Goal: Task Accomplishment & Management: Complete application form

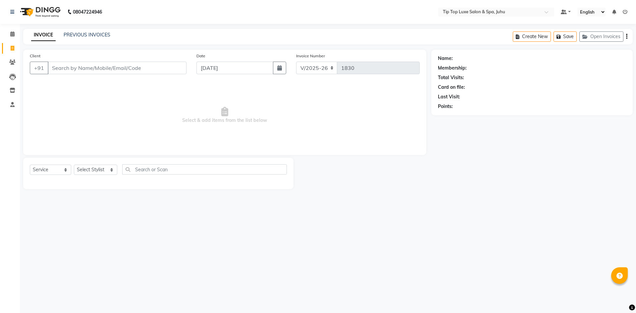
select select "8298"
select select "service"
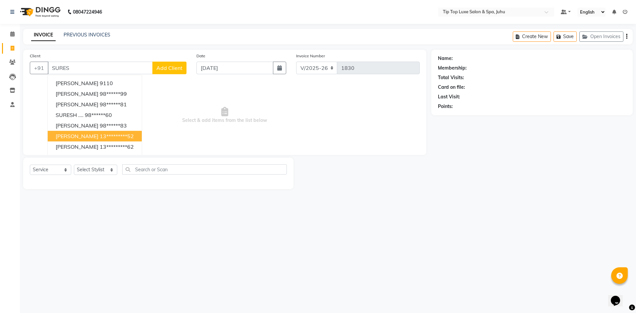
click at [110, 138] on ngb-highlight "13*********52" at bounding box center [117, 136] width 34 height 7
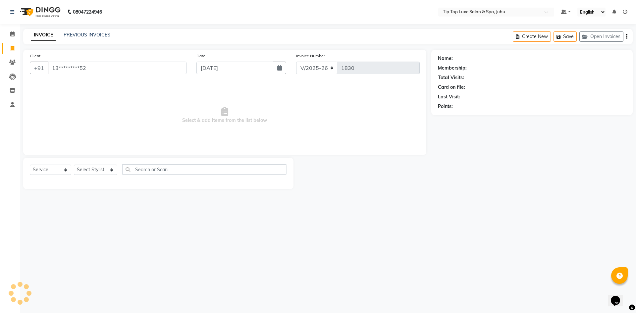
type input "13*********52"
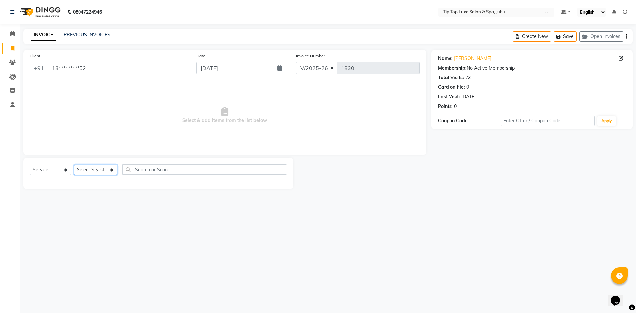
click at [88, 169] on select "Select Stylist [PERSON_NAME] admin [PERSON_NAME] creado ANAO [PERSON_NAME] Jyot…" at bounding box center [95, 170] width 43 height 10
select select "82311"
click at [74, 165] on select "Select Stylist [PERSON_NAME] admin [PERSON_NAME] creado ANAO [PERSON_NAME] Jyot…" at bounding box center [95, 170] width 43 height 10
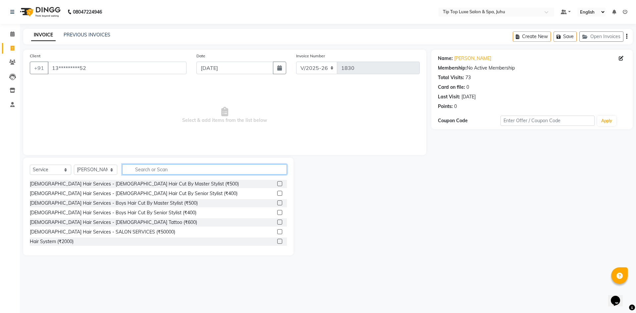
click at [135, 170] on input "text" at bounding box center [204, 169] width 165 height 10
click at [277, 183] on label at bounding box center [279, 183] width 5 height 5
click at [277, 183] on input "checkbox" at bounding box center [279, 184] width 4 height 4
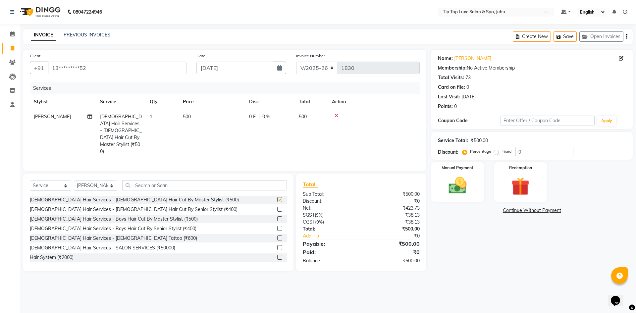
checkbox input "false"
click at [138, 180] on input "text" at bounding box center [204, 185] width 165 height 10
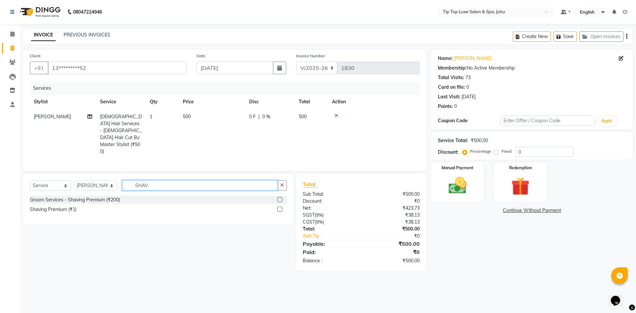
type input "SHAV"
click at [279, 197] on label at bounding box center [279, 199] width 5 height 5
click at [279, 198] on input "checkbox" at bounding box center [279, 200] width 4 height 4
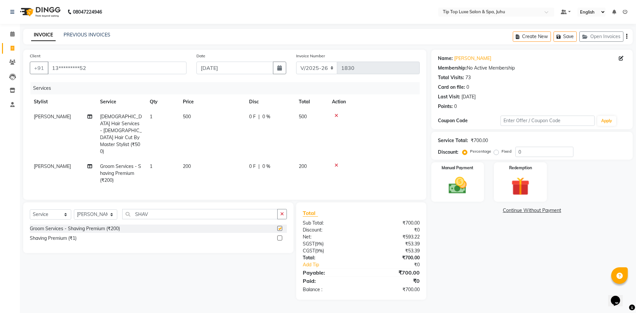
checkbox input "false"
click at [461, 181] on img at bounding box center [457, 185] width 31 height 22
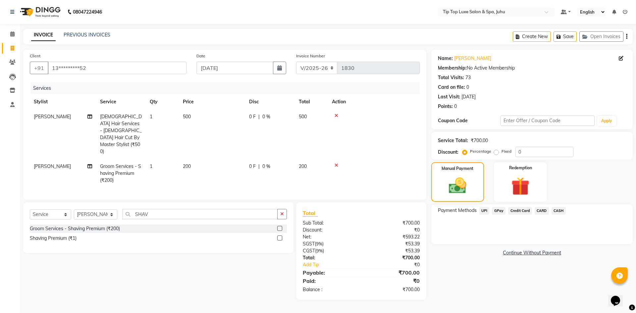
click at [487, 211] on span "UPI" at bounding box center [484, 211] width 10 height 8
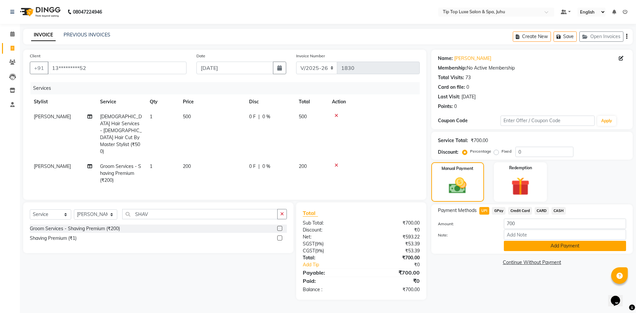
click at [524, 247] on button "Add Payment" at bounding box center [565, 246] width 122 height 10
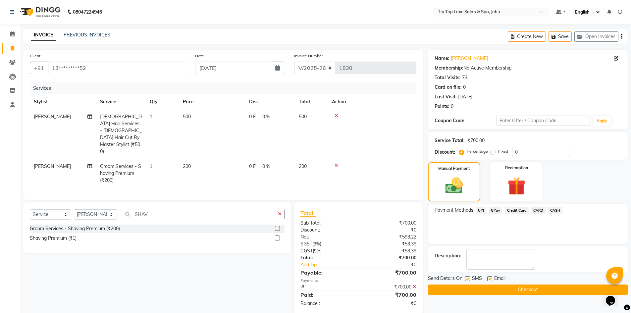
click at [511, 289] on button "Checkout" at bounding box center [528, 289] width 200 height 10
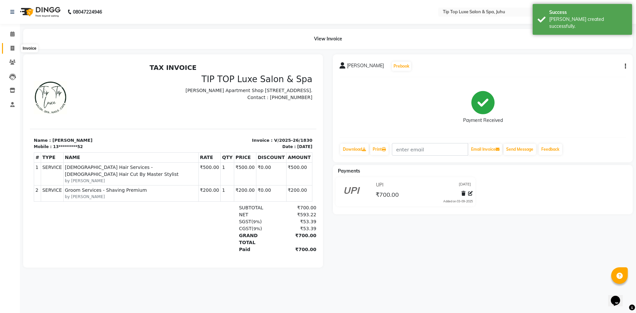
click at [12, 48] on icon at bounding box center [13, 48] width 4 height 5
select select "service"
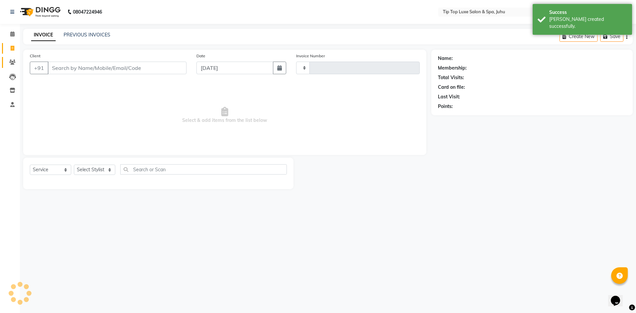
type input "1831"
select select "8298"
click at [10, 32] on icon at bounding box center [12, 33] width 4 height 5
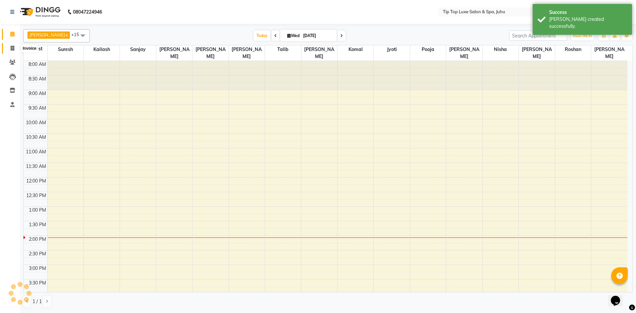
click at [13, 50] on icon at bounding box center [13, 48] width 4 height 5
select select "8298"
select select "service"
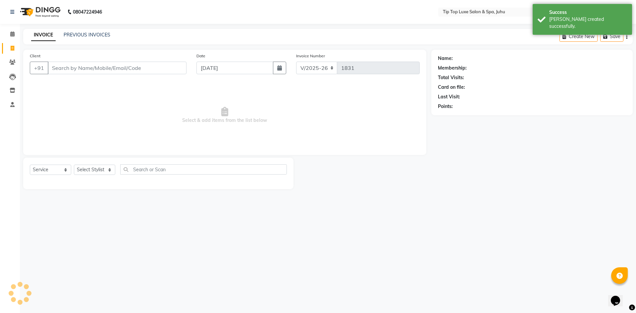
click at [191, 119] on span "Select & add items from the list below" at bounding box center [225, 115] width 390 height 66
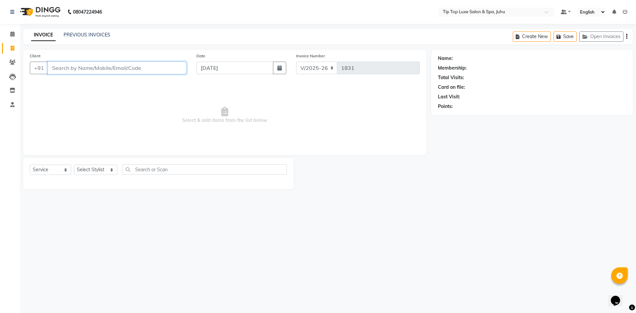
click at [74, 73] on input "Client" at bounding box center [117, 68] width 139 height 13
paste input "98206 98854"
click at [70, 68] on input "98206 98854" at bounding box center [100, 68] width 105 height 13
click at [72, 68] on input "98206 98854" at bounding box center [100, 68] width 105 height 13
click at [72, 67] on input "98206 98854" at bounding box center [100, 68] width 105 height 13
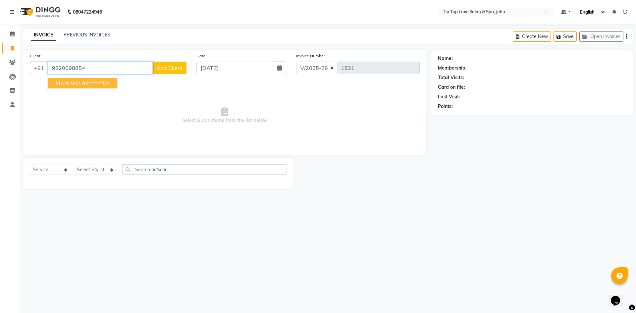
click at [98, 84] on ngb-highlight "98******54" at bounding box center [95, 83] width 27 height 7
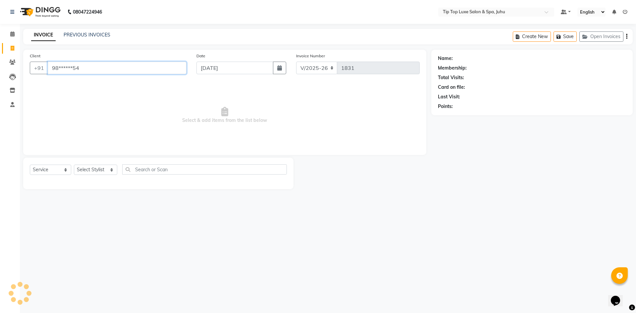
type input "98******54"
select select "1: Object"
select select "8298"
select select "service"
click at [9, 36] on span at bounding box center [13, 34] width 12 height 8
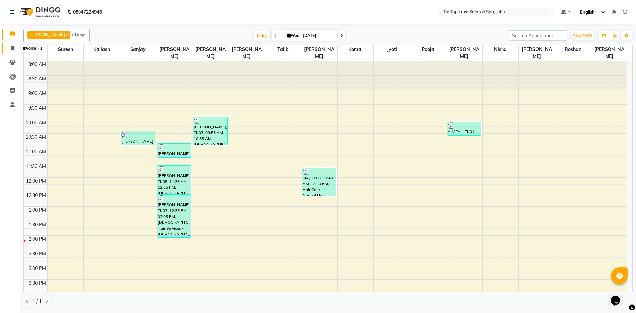
click at [8, 49] on span at bounding box center [13, 49] width 12 height 8
select select "8298"
select select "service"
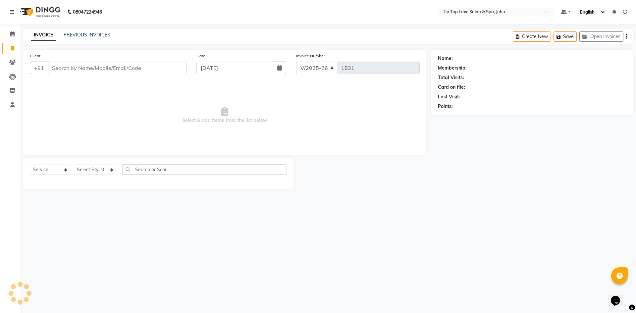
click at [70, 67] on input "Client" at bounding box center [117, 68] width 139 height 13
type input "B"
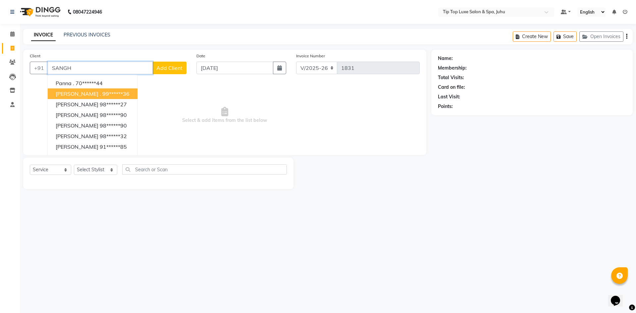
click at [112, 91] on ngb-highlight "99******36" at bounding box center [115, 93] width 27 height 7
type input "99******36"
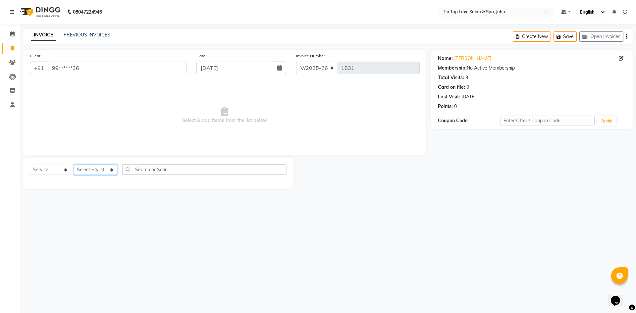
click at [90, 167] on select "Select Stylist [PERSON_NAME] admin [PERSON_NAME] creado ANAO [PERSON_NAME] Jyot…" at bounding box center [95, 170] width 43 height 10
select select "82532"
click at [74, 165] on select "Select Stylist [PERSON_NAME] admin [PERSON_NAME] creado ANAO [PERSON_NAME] Jyot…" at bounding box center [95, 170] width 43 height 10
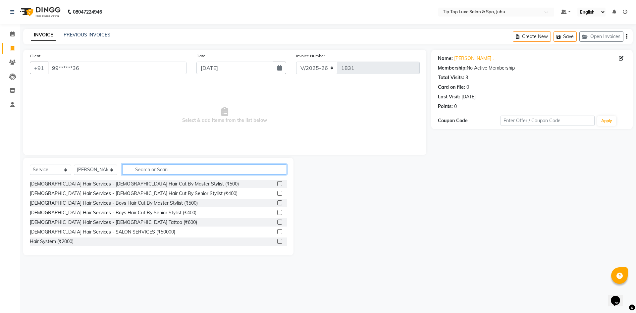
click at [172, 171] on input "text" at bounding box center [204, 169] width 165 height 10
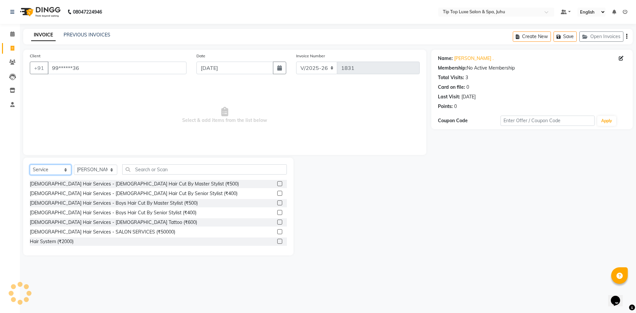
click at [45, 166] on select "Select Service Product Membership Package Voucher Prepaid Gift Card" at bounding box center [50, 170] width 41 height 10
select select "product"
click at [30, 165] on select "Select Service Product Membership Package Voucher Prepaid Gift Card" at bounding box center [50, 170] width 41 height 10
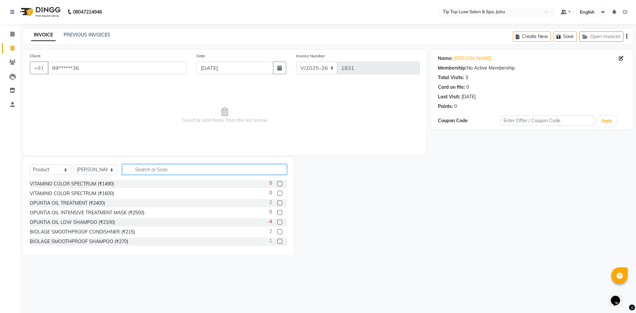
click at [137, 168] on input "text" at bounding box center [204, 169] width 165 height 10
click at [150, 169] on input "text" at bounding box center [204, 169] width 165 height 10
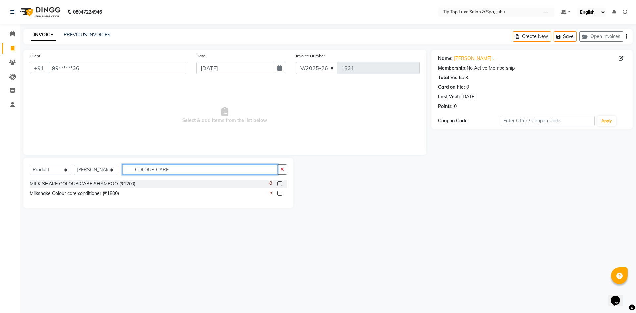
type input "COLOUR CARE"
click at [280, 184] on label at bounding box center [279, 183] width 5 height 5
click at [280, 184] on input "checkbox" at bounding box center [279, 184] width 4 height 4
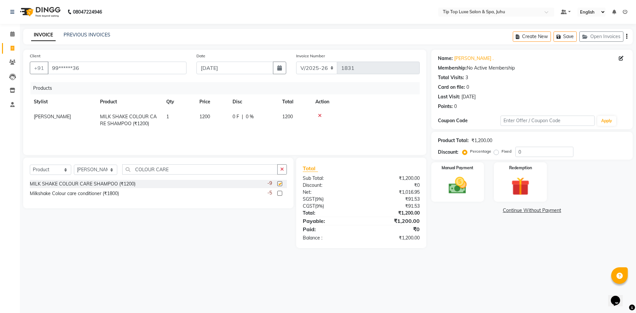
checkbox input "false"
click at [281, 193] on label at bounding box center [279, 193] width 5 height 5
click at [281, 193] on input "checkbox" at bounding box center [279, 193] width 4 height 4
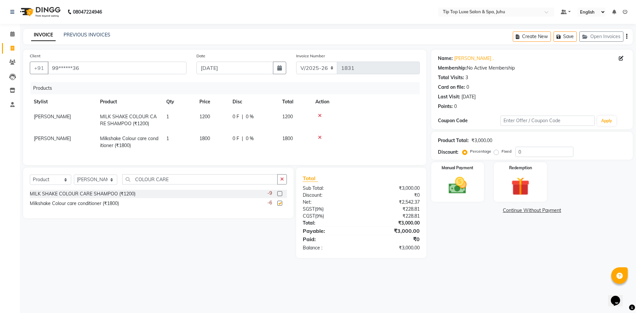
checkbox input "false"
click at [210, 119] on span "1200" at bounding box center [204, 117] width 11 height 6
click at [208, 119] on input "1200" at bounding box center [211, 118] width 25 height 10
type input "1300"
click at [205, 137] on span "1800" at bounding box center [204, 138] width 11 height 6
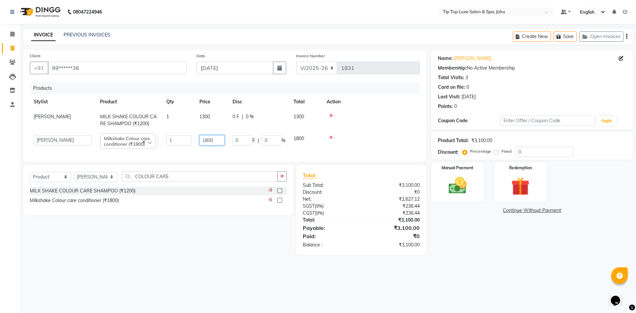
click at [208, 140] on input "1800" at bounding box center [211, 140] width 25 height 10
type input "1300"
click at [260, 123] on td "0 F | 0 %" at bounding box center [258, 120] width 61 height 22
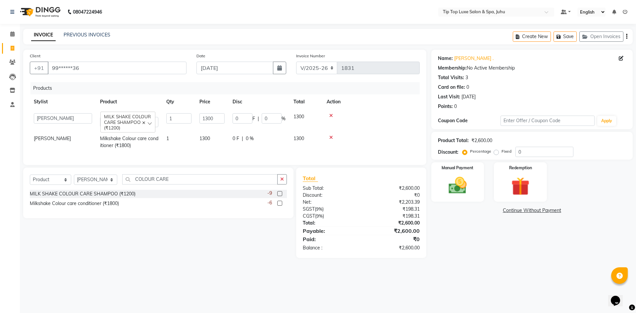
click at [287, 149] on td "0 F | 0 %" at bounding box center [258, 142] width 61 height 22
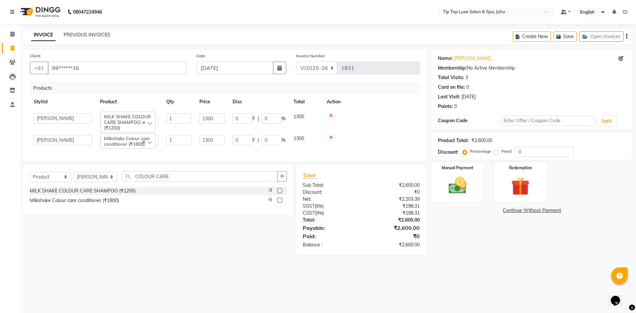
click at [449, 250] on div "Name: [PERSON_NAME] . Membership: No Active Membership Total Visits: 3 Card on …" at bounding box center [534, 152] width 206 height 205
click at [214, 239] on div "Select Service Product Membership Package Voucher Prepaid Gift Card Select Styl…" at bounding box center [155, 210] width 275 height 90
click at [455, 196] on img at bounding box center [457, 185] width 31 height 22
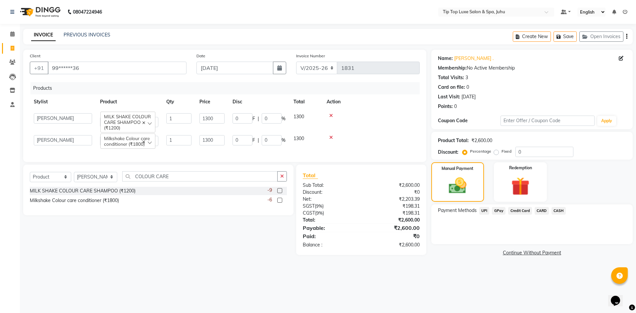
click at [539, 210] on span "CARD" at bounding box center [541, 211] width 14 height 8
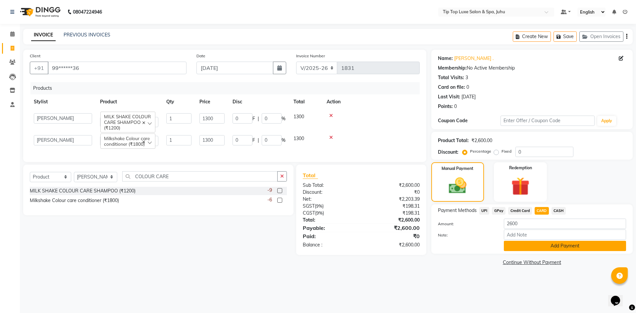
click at [528, 245] on button "Add Payment" at bounding box center [565, 246] width 122 height 10
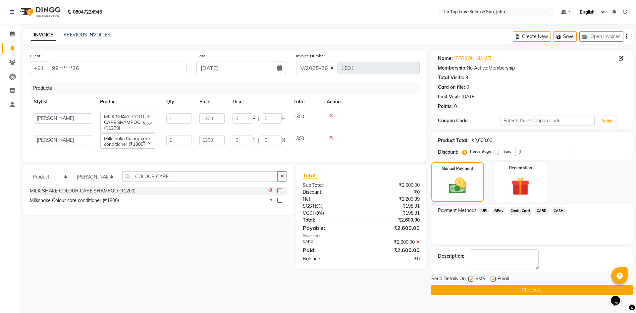
click at [489, 288] on button "Checkout" at bounding box center [531, 290] width 201 height 10
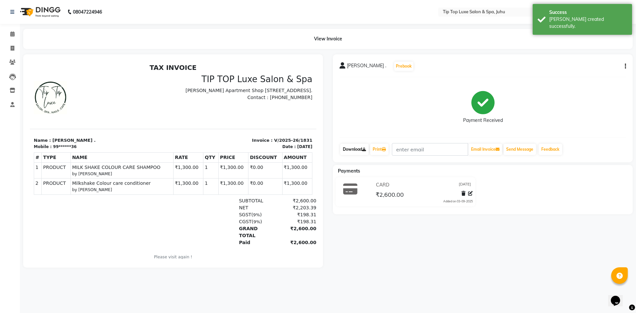
click at [355, 149] on link "Download" at bounding box center [354, 149] width 28 height 11
click at [359, 149] on link "Download" at bounding box center [354, 149] width 28 height 11
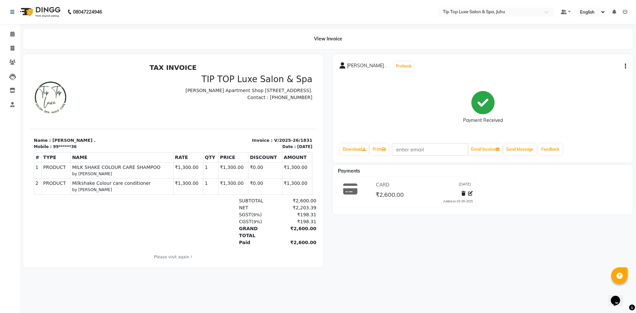
click at [72, 132] on section "Name : [PERSON_NAME] . Mobile : 99******36 Invoice : V/2025-26/1831 Date : [DAT…" at bounding box center [173, 139] width 286 height 21
click at [241, 152] on table "# TYPE NAME RATE QTY PRICE DISCOUNT AMOUNT 1 PRODUCT PRODUCTS 2" at bounding box center [173, 173] width 278 height 42
click at [463, 192] on icon at bounding box center [463, 193] width 4 height 5
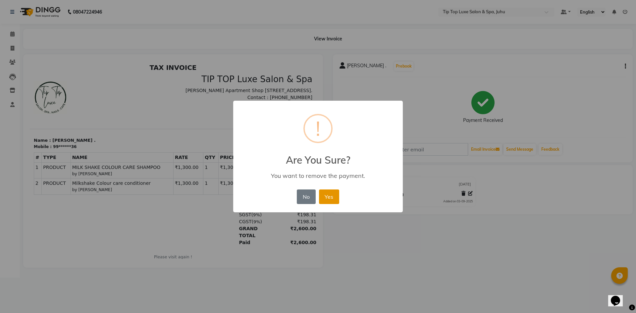
click at [328, 197] on button "Yes" at bounding box center [329, 196] width 20 height 15
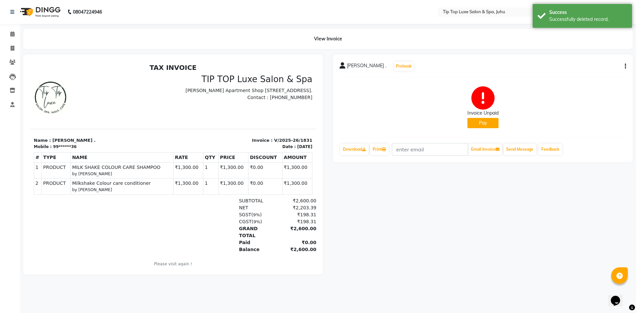
click at [268, 261] on p "Please visit again !" at bounding box center [173, 264] width 278 height 6
click at [626, 65] on div "[PERSON_NAME] . Prebook Invoice Unpaid Pay Download Print Email Invoice Send Me…" at bounding box center [483, 108] width 300 height 108
click at [623, 68] on button "button" at bounding box center [624, 66] width 4 height 7
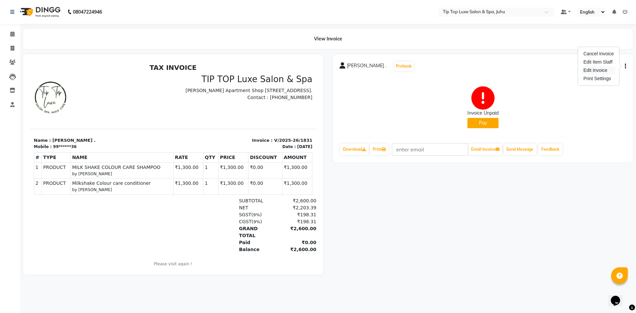
click at [593, 70] on div "Edit Invoice" at bounding box center [598, 70] width 33 height 8
select select "service"
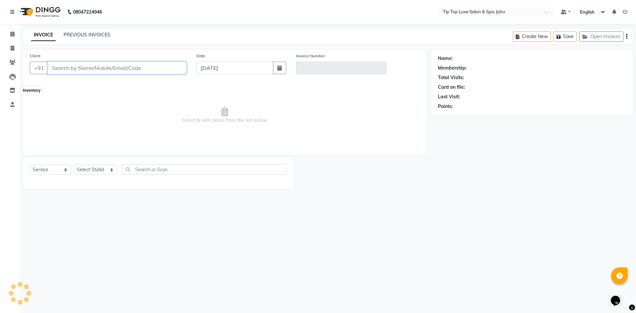
type input "99******36"
type input "V/2025-26/1831"
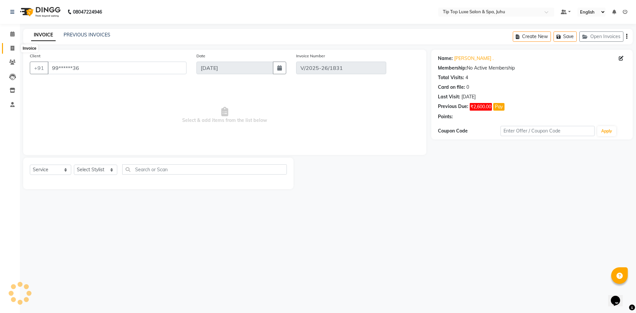
select select "select"
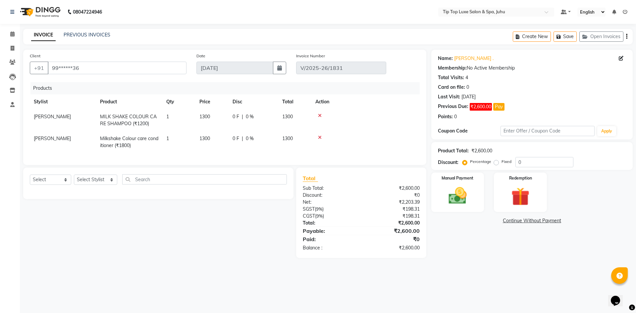
click at [68, 112] on td "[PERSON_NAME]" at bounding box center [63, 120] width 66 height 22
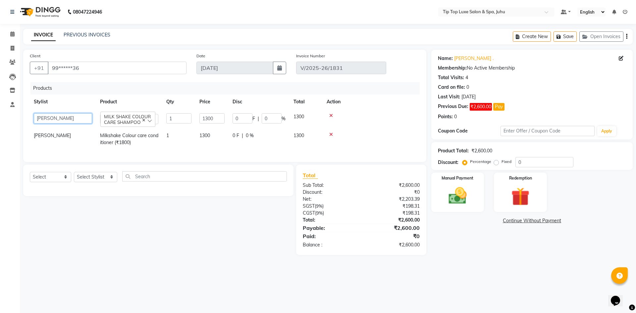
click at [60, 117] on select "[PERSON_NAME] admin [PERSON_NAME] creado ANAO [PERSON_NAME] Jyoti Kailash [PERS…" at bounding box center [63, 118] width 58 height 10
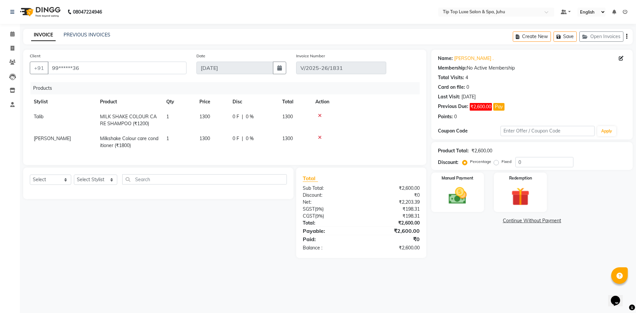
click at [68, 138] on td "[PERSON_NAME]" at bounding box center [63, 142] width 66 height 22
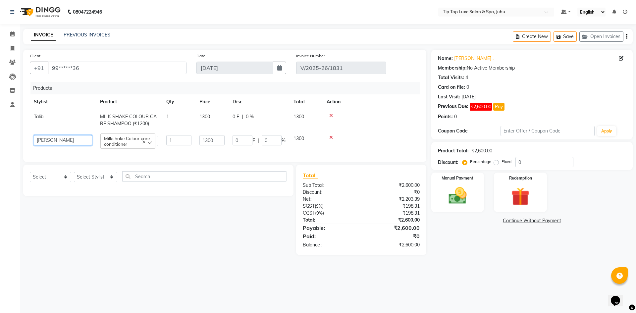
click at [68, 138] on select "[PERSON_NAME] admin [PERSON_NAME] creado ANAO [PERSON_NAME] Jyoti Kailash [PERS…" at bounding box center [63, 140] width 58 height 10
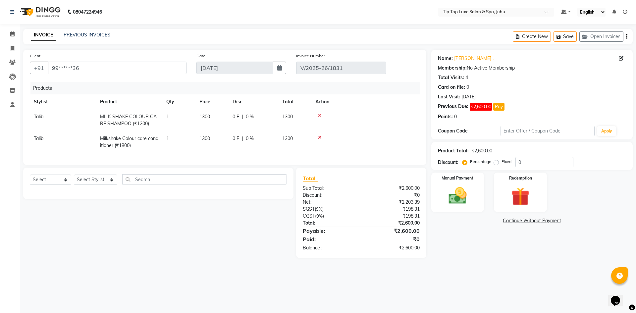
click at [68, 138] on td "Talib" at bounding box center [63, 142] width 66 height 22
select select "82315"
click at [108, 233] on div "Select Service Product Membership Package Voucher Prepaid Gift Card Select Styl…" at bounding box center [155, 210] width 275 height 90
click at [477, 199] on div "Manual Payment" at bounding box center [457, 192] width 55 height 41
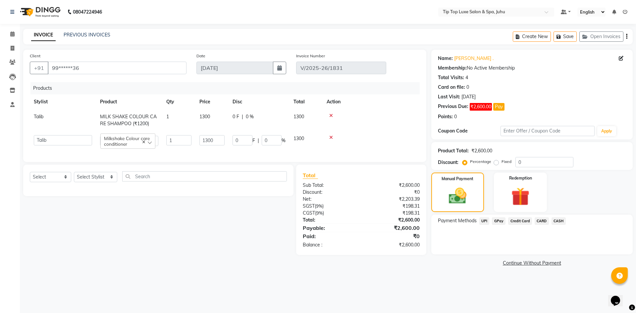
click at [541, 222] on span "CARD" at bounding box center [541, 221] width 14 height 8
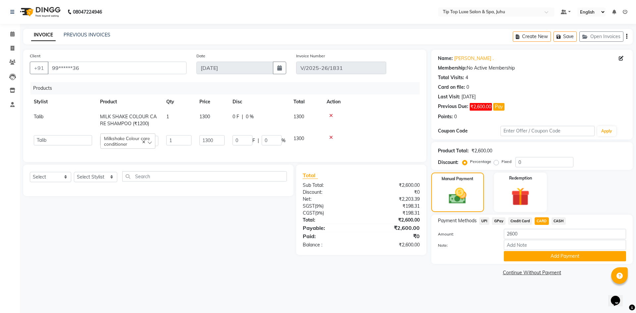
click at [538, 256] on button "Add Payment" at bounding box center [565, 256] width 122 height 10
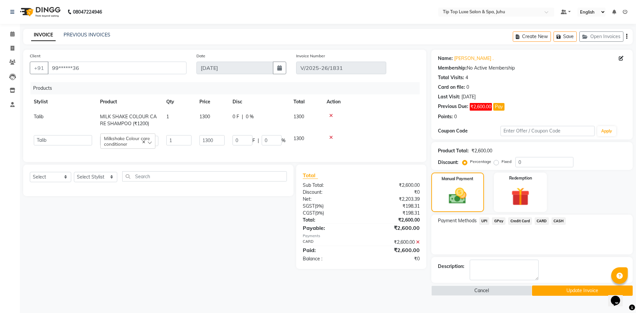
click at [547, 288] on button "Update Invoice" at bounding box center [582, 290] width 101 height 10
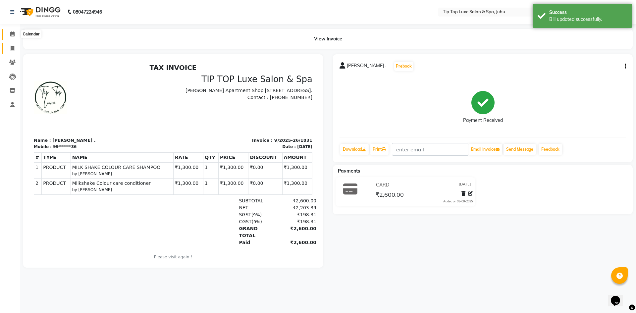
drag, startPoint x: 15, startPoint y: 36, endPoint x: 13, endPoint y: 47, distance: 11.7
click at [15, 36] on icon at bounding box center [12, 33] width 4 height 5
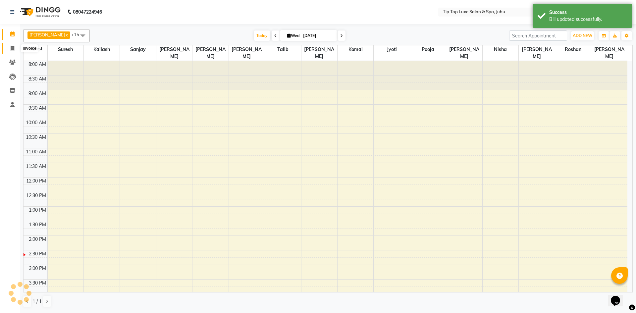
click at [14, 47] on icon at bounding box center [13, 48] width 4 height 5
select select "service"
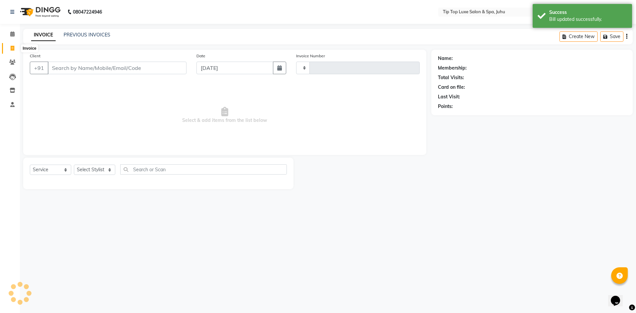
type input "1832"
select select "8298"
click at [11, 35] on icon at bounding box center [12, 33] width 4 height 5
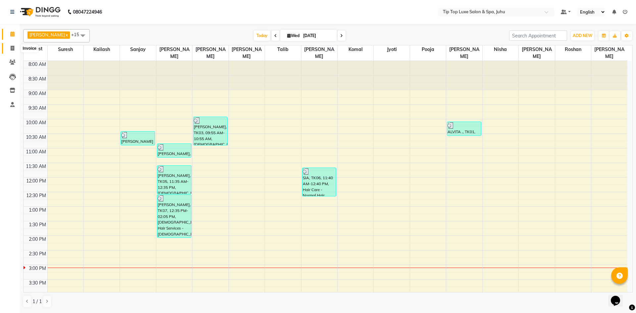
click at [12, 46] on icon at bounding box center [13, 48] width 4 height 5
select select "8298"
select select "service"
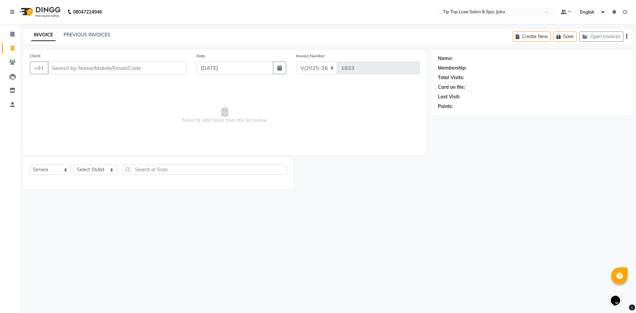
click at [75, 66] on input "Client" at bounding box center [117, 68] width 139 height 13
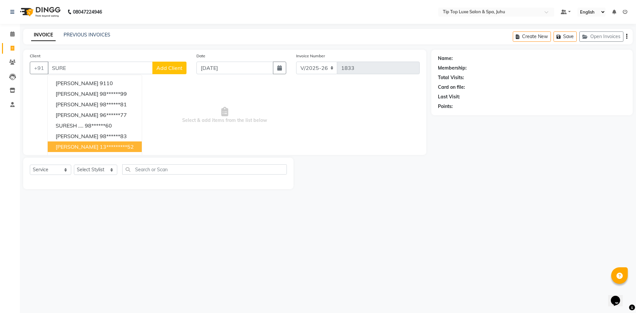
click at [126, 146] on ngb-highlight "13*********52" at bounding box center [117, 146] width 34 height 7
type input "13*********52"
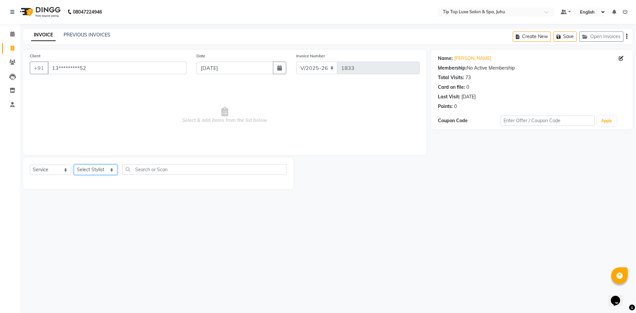
click at [102, 170] on select "Select Stylist [PERSON_NAME] admin [PERSON_NAME] creado ANAO [PERSON_NAME] Jyot…" at bounding box center [95, 170] width 43 height 10
select select "82307"
click at [74, 165] on select "Select Stylist [PERSON_NAME] admin [PERSON_NAME] creado ANAO [PERSON_NAME] Jyot…" at bounding box center [95, 170] width 43 height 10
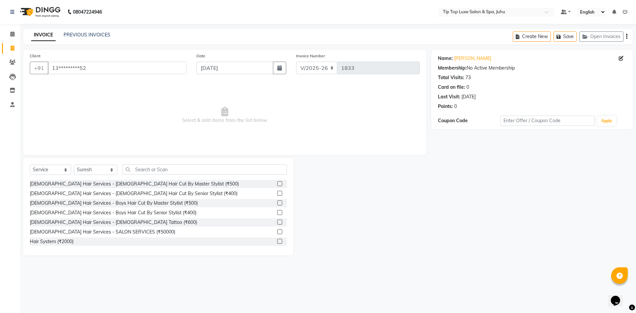
click at [277, 183] on label at bounding box center [279, 183] width 5 height 5
click at [277, 183] on input "checkbox" at bounding box center [279, 184] width 4 height 4
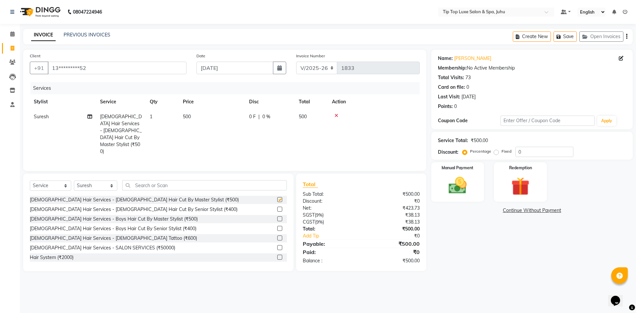
checkbox input "false"
click at [81, 180] on select "Select Stylist [PERSON_NAME] admin [PERSON_NAME] creado ANAO [PERSON_NAME] Jyot…" at bounding box center [95, 185] width 43 height 10
select select "82312"
click at [74, 180] on select "Select Stylist [PERSON_NAME] admin [PERSON_NAME] creado ANAO [PERSON_NAME] Jyot…" at bounding box center [95, 185] width 43 height 10
click at [167, 180] on input "text" at bounding box center [204, 185] width 165 height 10
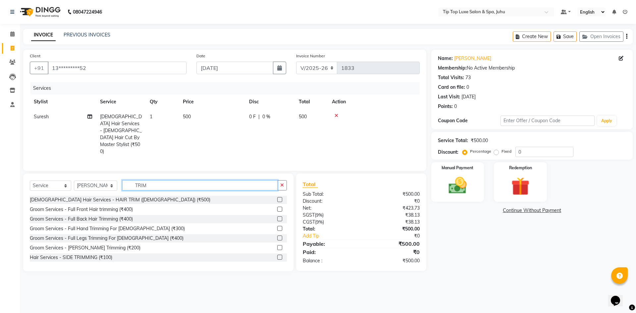
type input "TRIM"
click at [277, 245] on label at bounding box center [279, 247] width 5 height 5
click at [277, 246] on input "checkbox" at bounding box center [279, 248] width 4 height 4
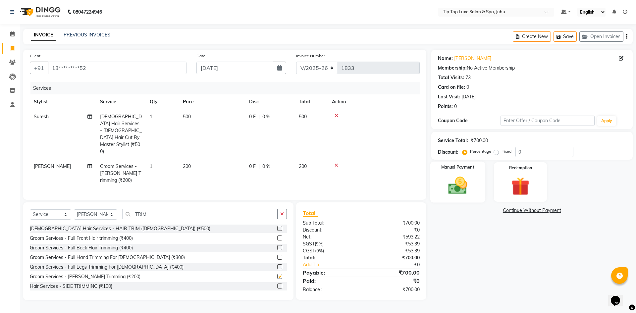
checkbox input "false"
click at [452, 188] on img at bounding box center [457, 185] width 31 height 22
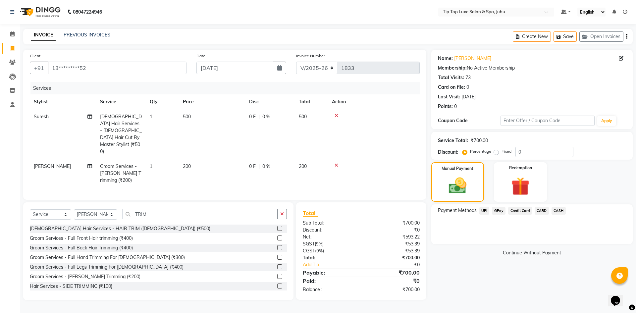
click at [486, 210] on span "UPI" at bounding box center [484, 211] width 10 height 8
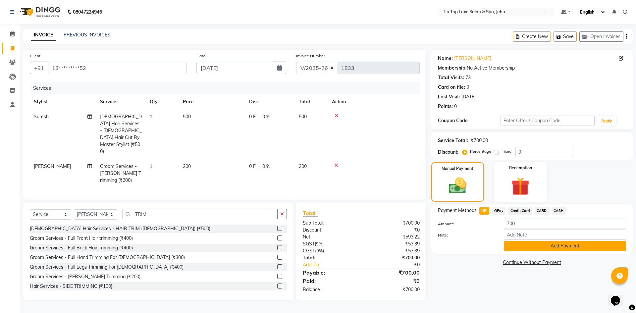
click at [521, 250] on button "Add Payment" at bounding box center [565, 246] width 122 height 10
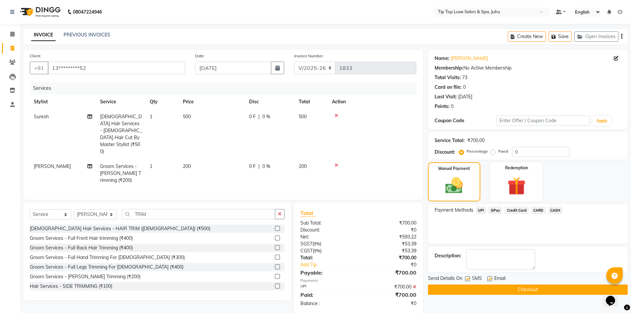
click at [508, 289] on button "Checkout" at bounding box center [528, 289] width 200 height 10
